Goal: Information Seeking & Learning: Learn about a topic

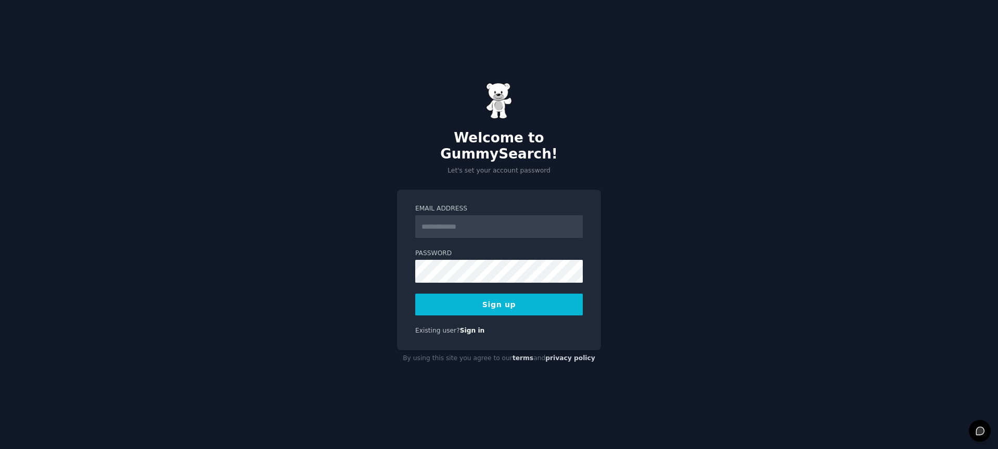
click at [499, 218] on input "Email Address" at bounding box center [498, 226] width 167 height 23
type input "**********"
click at [495, 294] on button "Sign up" at bounding box center [498, 305] width 167 height 22
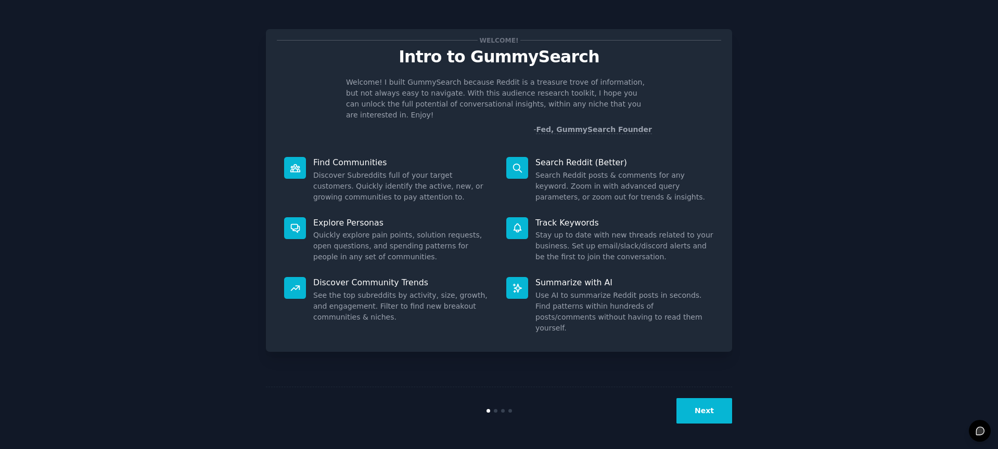
click at [690, 406] on button "Next" at bounding box center [704, 410] width 56 height 25
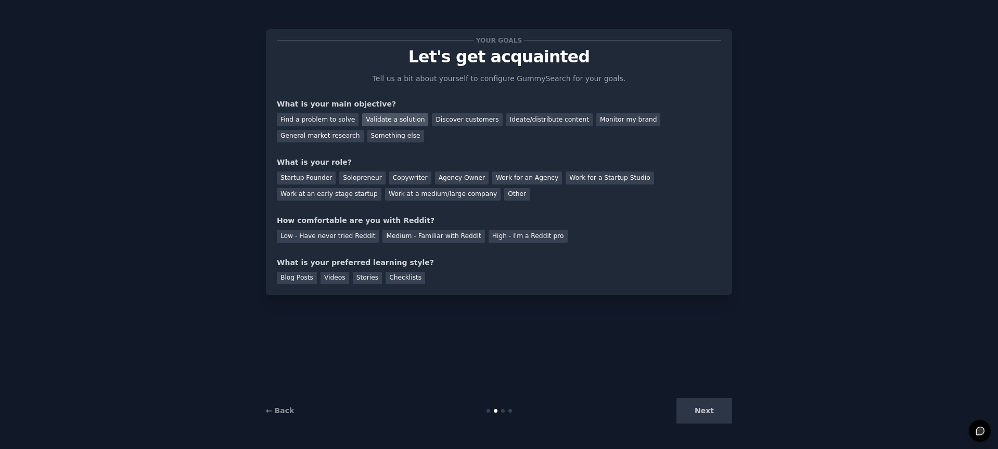
click at [397, 114] on div "Validate a solution" at bounding box center [395, 119] width 66 height 13
click at [314, 137] on div "General market research" at bounding box center [320, 136] width 87 height 13
click at [386, 120] on div "Validate a solution" at bounding box center [395, 119] width 66 height 13
click at [373, 176] on div "Solopreneur" at bounding box center [362, 178] width 46 height 13
click at [427, 237] on div "Medium - Familiar with Reddit" at bounding box center [433, 236] width 102 height 13
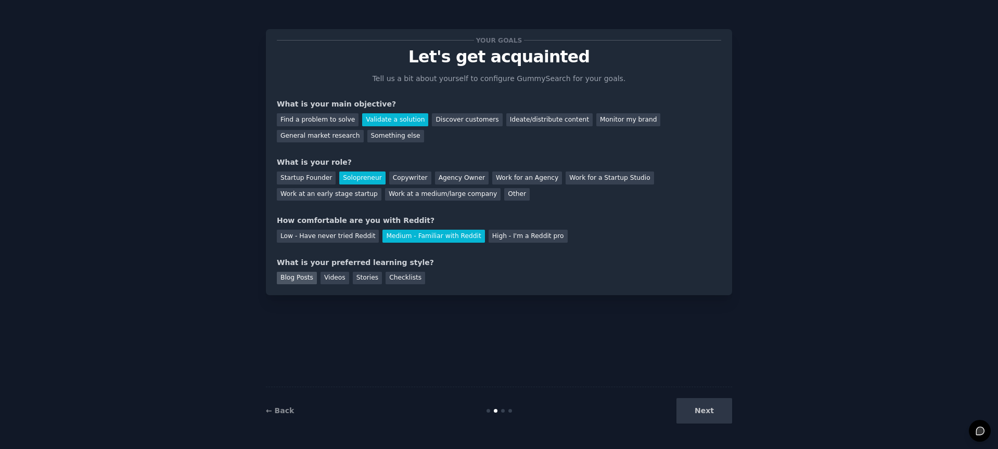
click at [303, 279] on div "Blog Posts" at bounding box center [297, 278] width 40 height 13
click at [700, 415] on button "Next" at bounding box center [704, 410] width 56 height 25
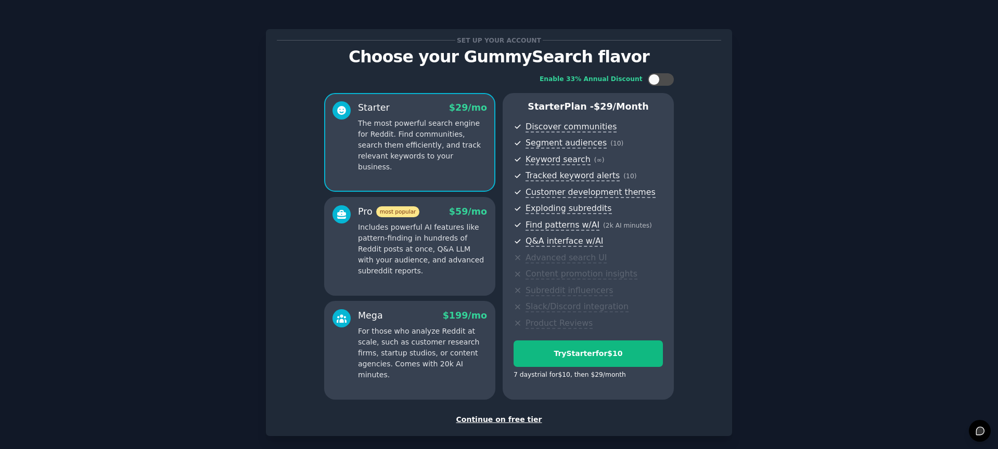
click at [496, 419] on div "Continue on free tier" at bounding box center [499, 420] width 444 height 11
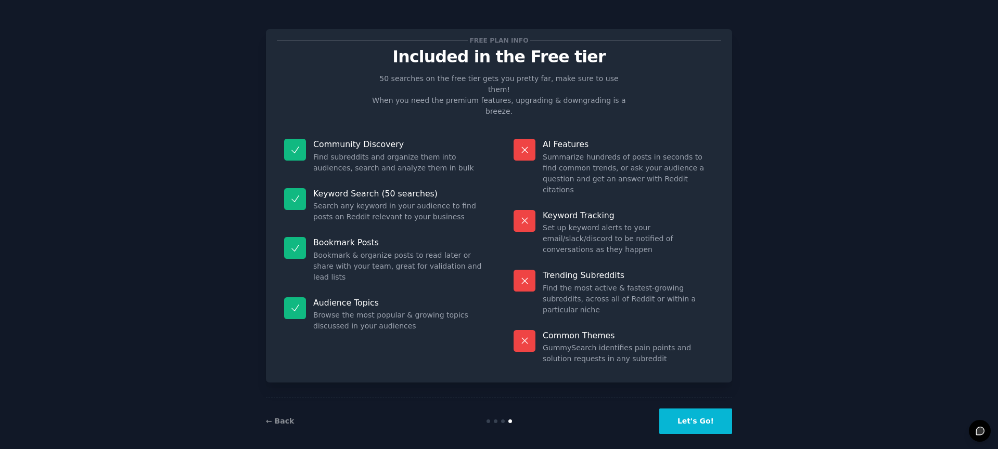
click at [691, 409] on button "Let's Go!" at bounding box center [695, 421] width 73 height 25
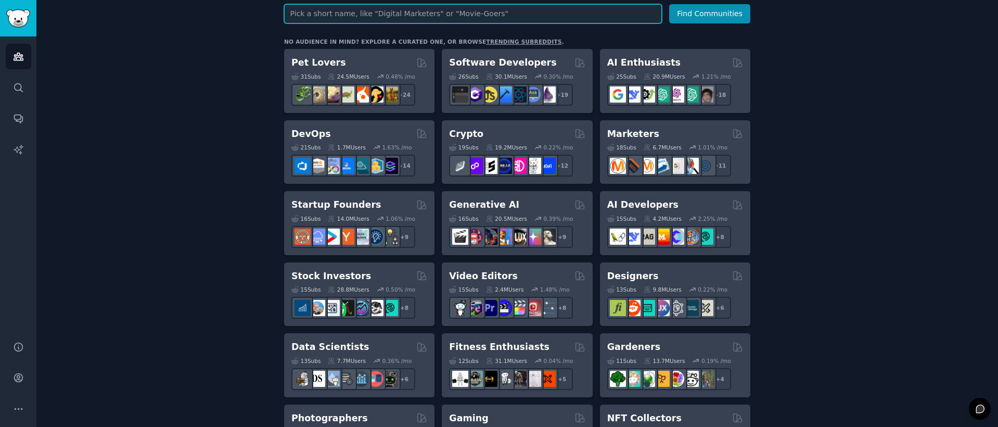
scroll to position [149, 0]
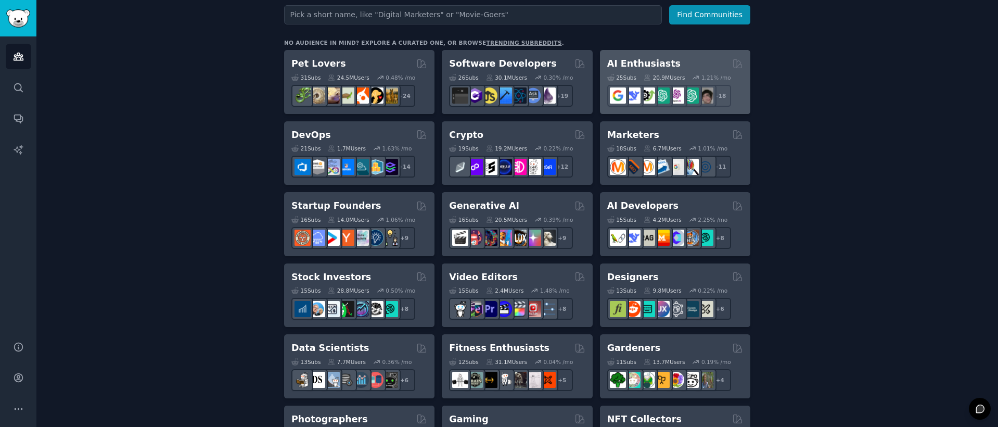
click at [645, 69] on h2 "AI Enthusiasts" at bounding box center [643, 63] width 73 height 13
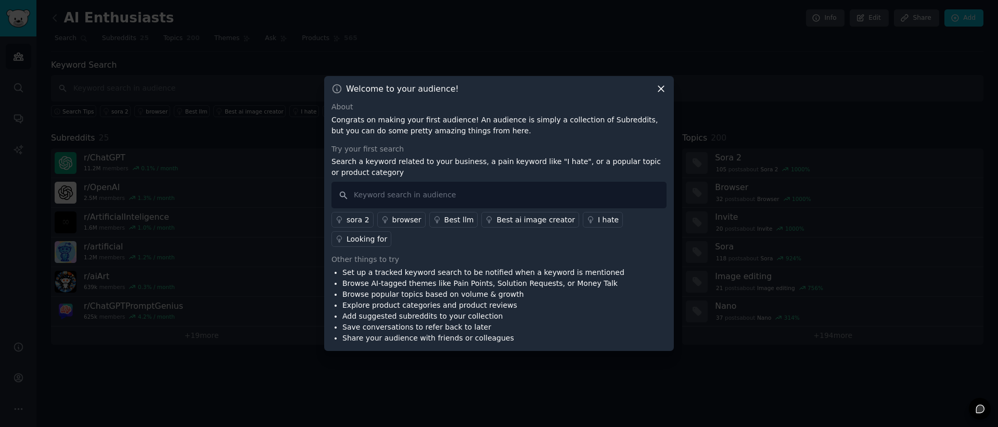
click at [661, 89] on icon at bounding box center [661, 89] width 6 height 6
